Goal: Book appointment/travel/reservation

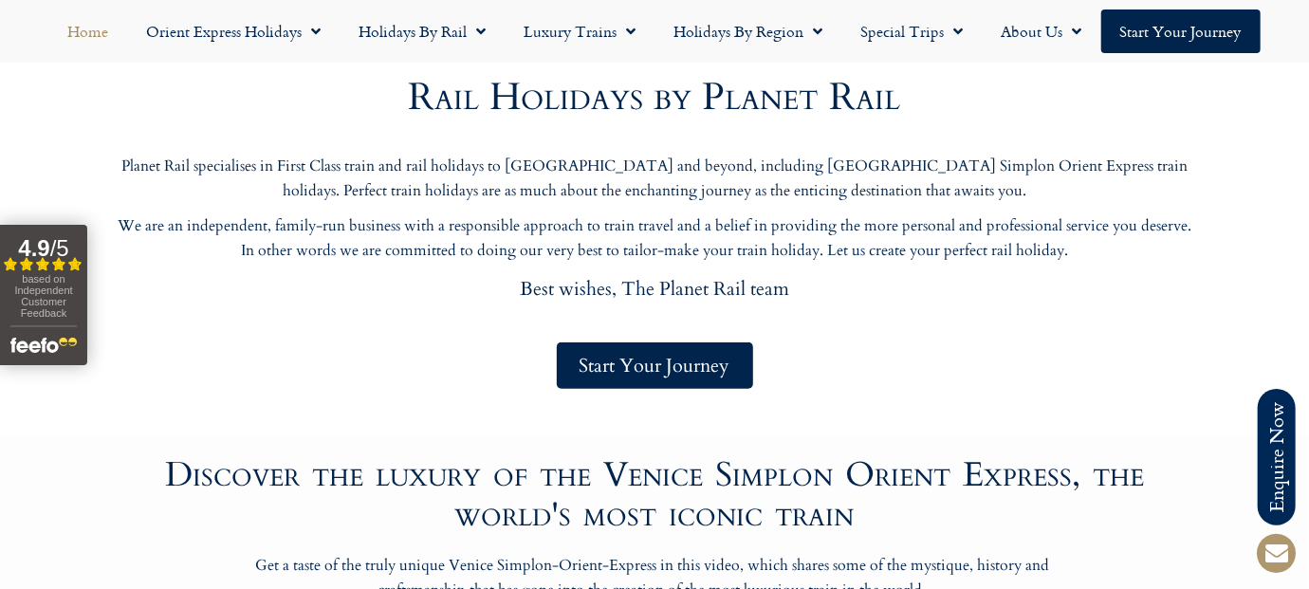
scroll to position [948, 0]
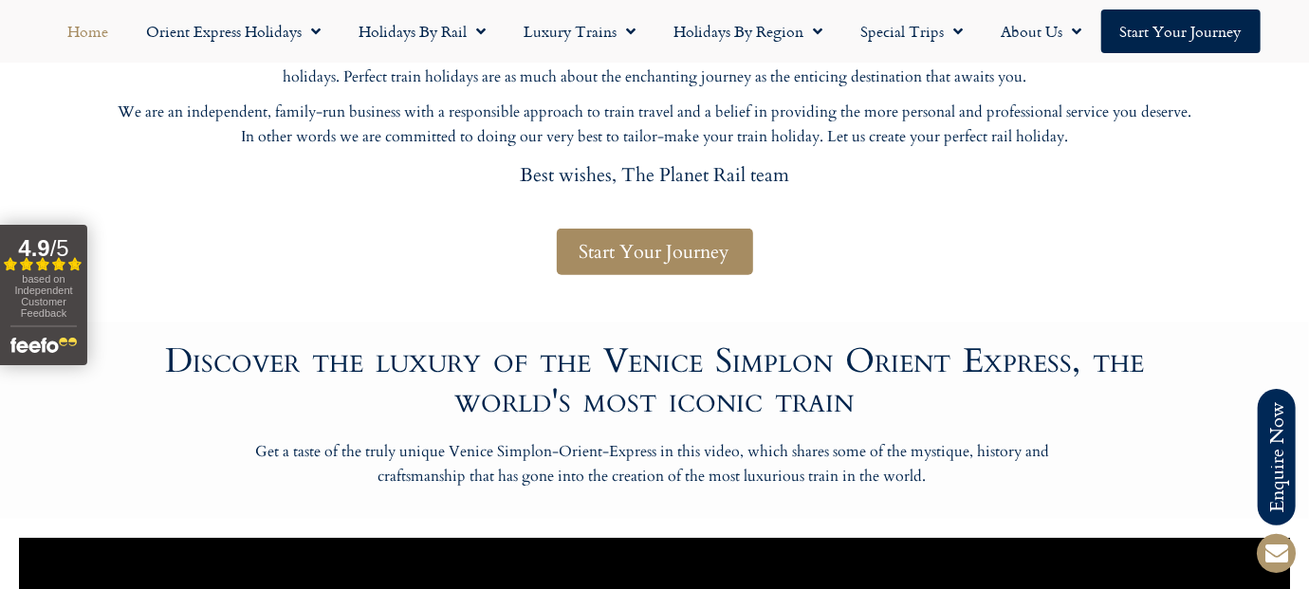
click at [622, 260] on span "Start Your Journey" at bounding box center [655, 252] width 151 height 24
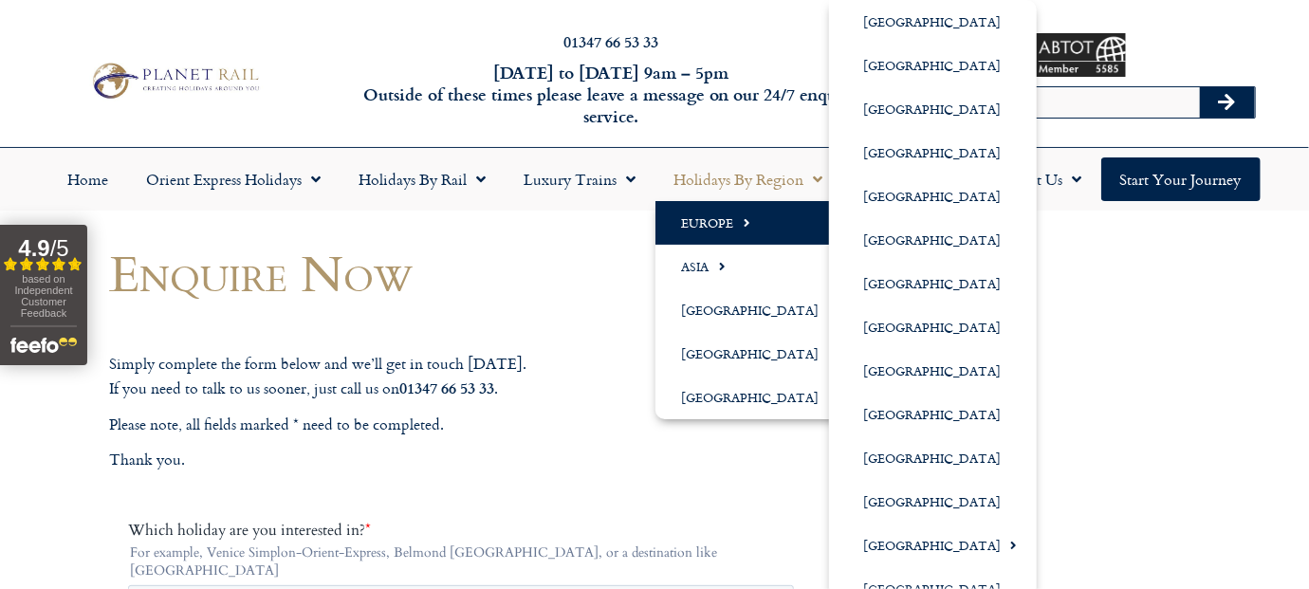
click at [705, 221] on link "Europe" at bounding box center [755, 223] width 200 height 44
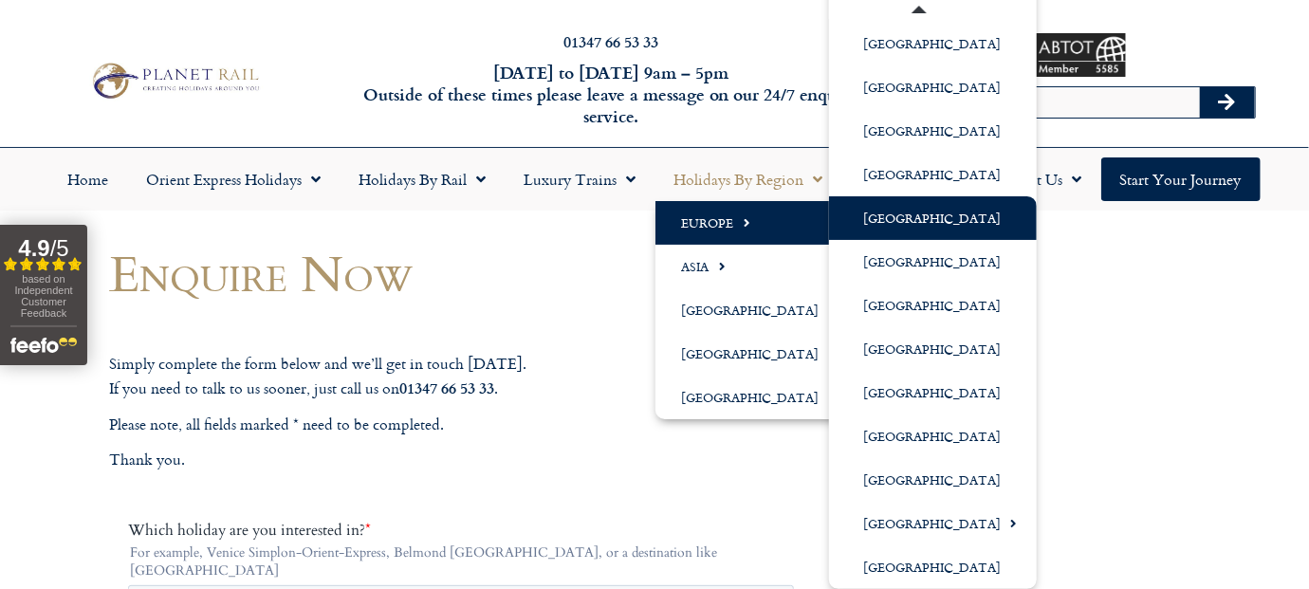
click at [917, 225] on link "[GEOGRAPHIC_DATA]" at bounding box center [933, 218] width 208 height 44
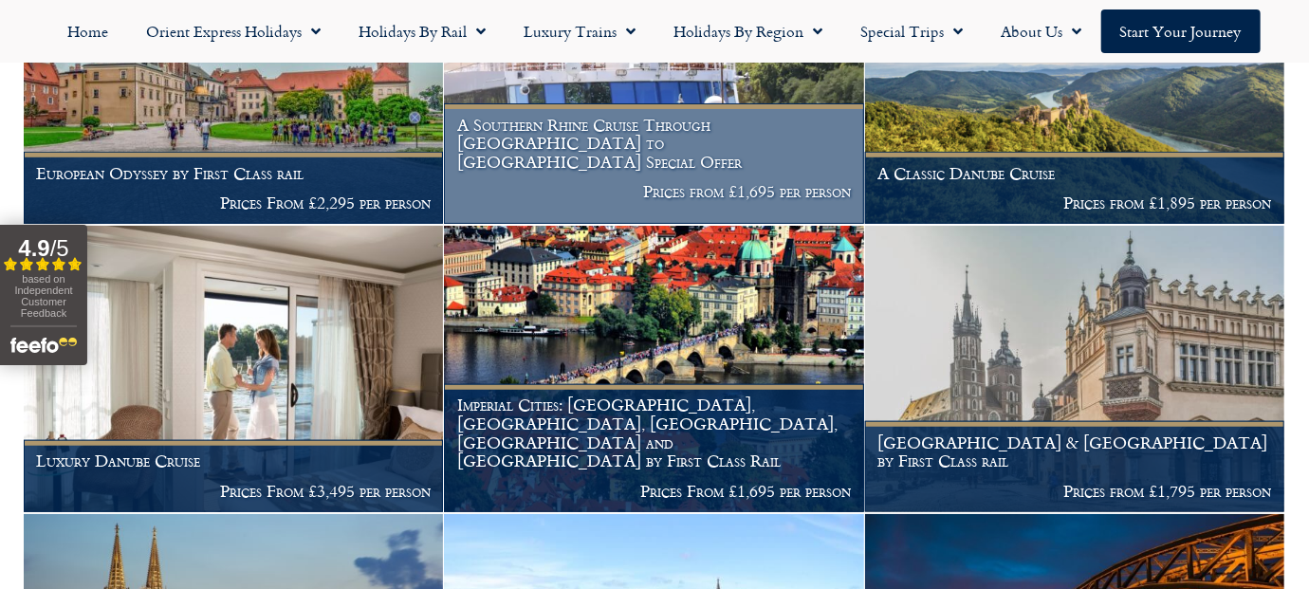
scroll to position [570, 0]
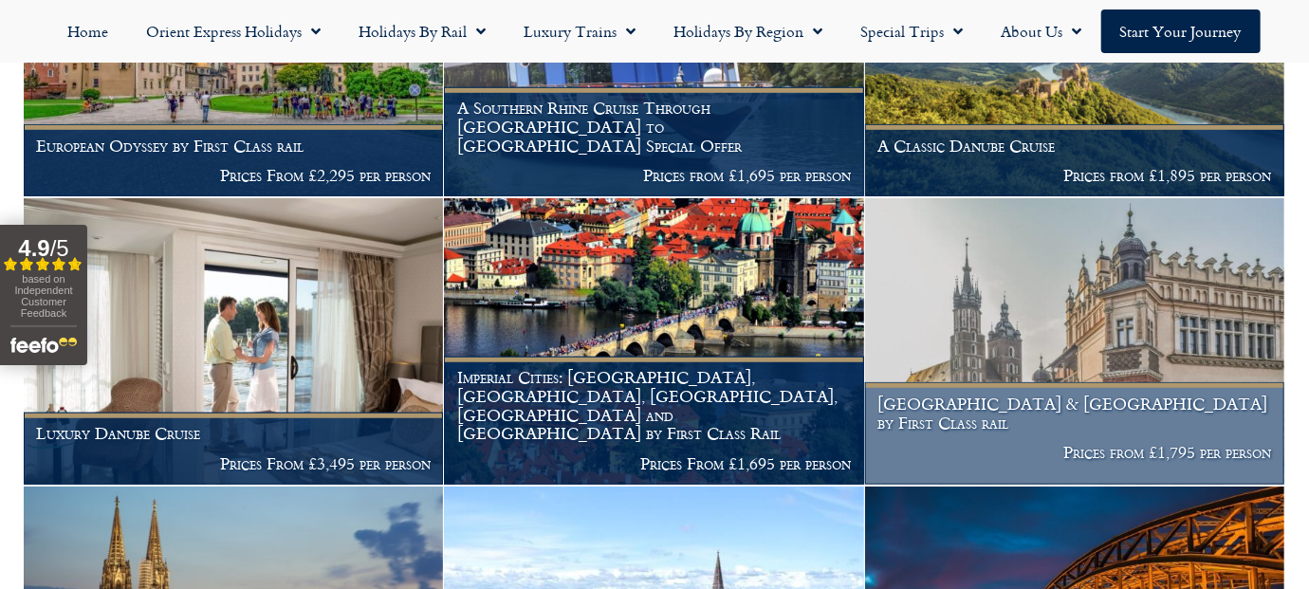
click at [938, 459] on p "Prices from £1,795 per person" at bounding box center [1074, 452] width 394 height 19
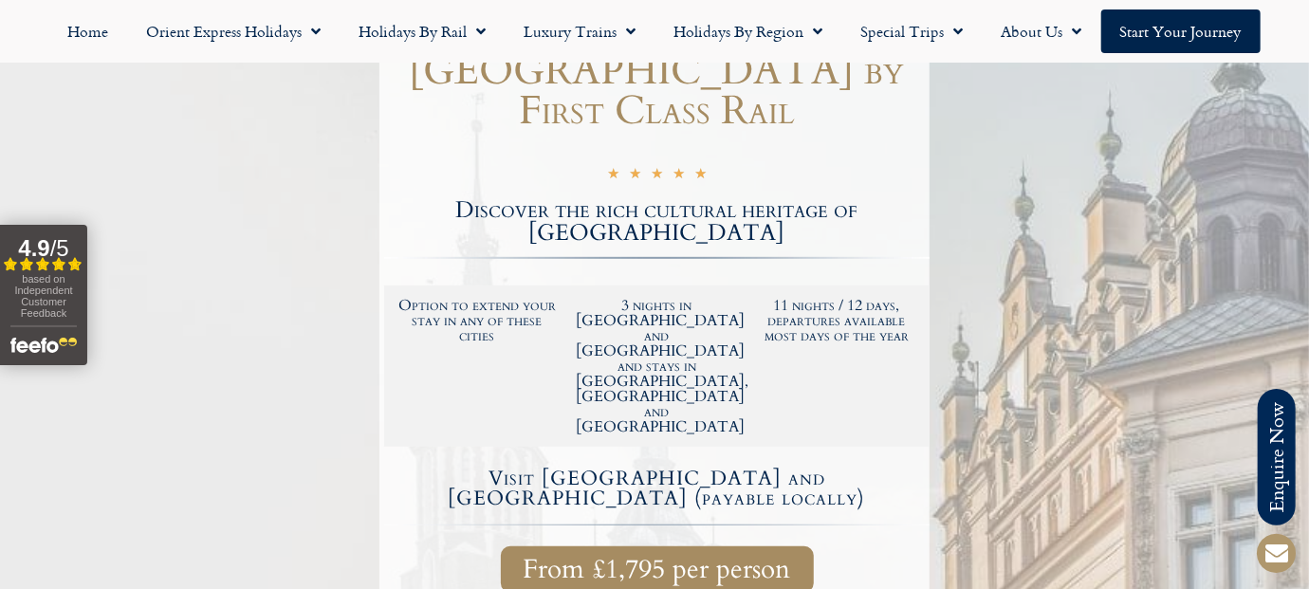
scroll to position [379, 0]
